Goal: Find contact information: Find contact information

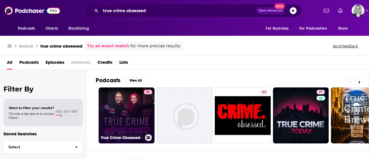
click at [116, 114] on link "81 True Crime Obsessed" at bounding box center [127, 115] width 56 height 56
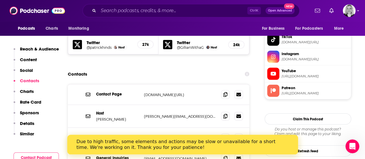
scroll to position [574, 0]
click at [238, 114] on icon at bounding box center [238, 115] width 5 height 3
click at [226, 113] on icon at bounding box center [225, 115] width 4 height 5
click at [224, 135] on icon at bounding box center [225, 137] width 4 height 5
